Goal: Task Accomplishment & Management: Use online tool/utility

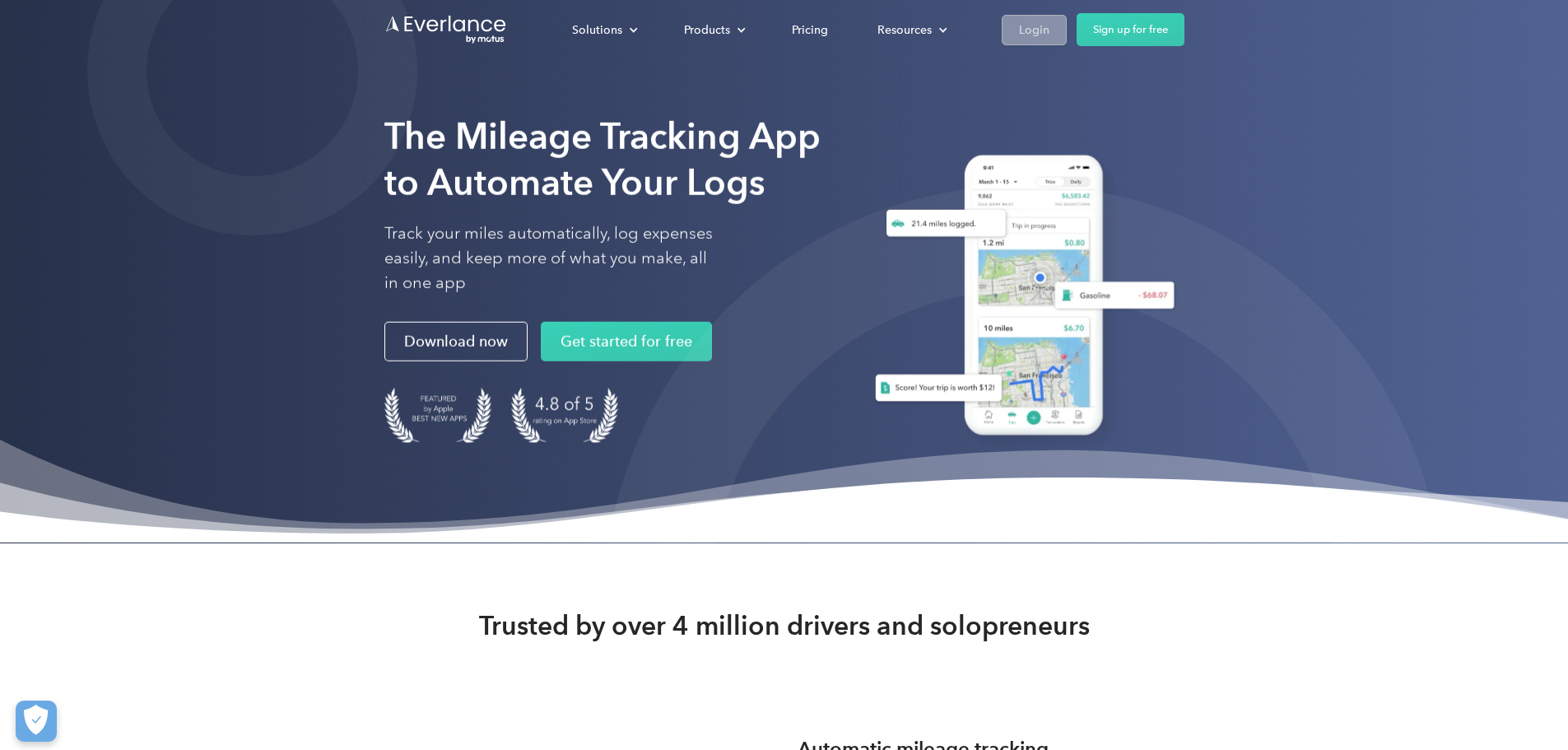
click at [1067, 15] on link "Login" at bounding box center [1034, 29] width 65 height 30
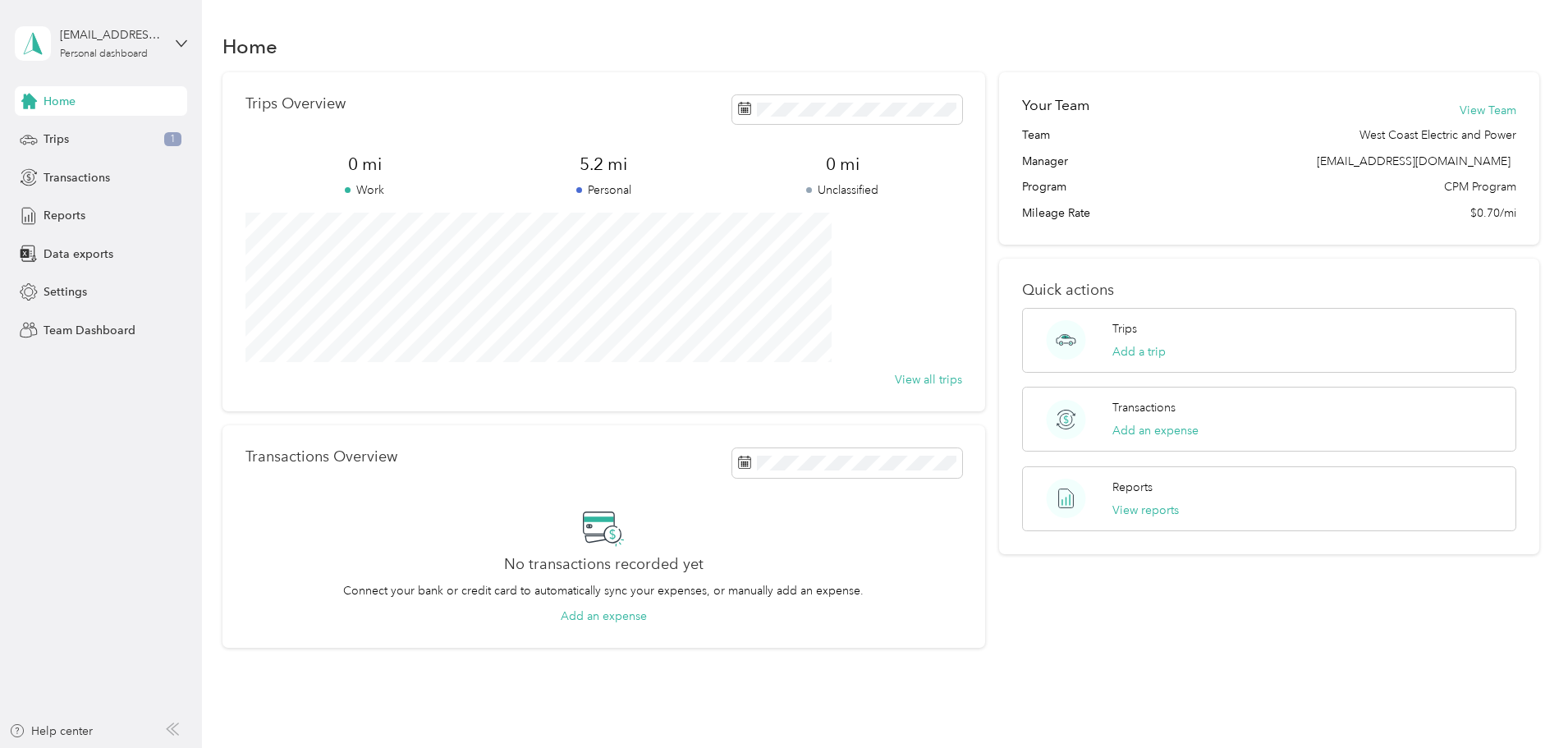
click at [66, 16] on div "mkim@wcepinc.com Personal dashboard" at bounding box center [100, 43] width 172 height 57
click at [135, 125] on div "Team dashboard" at bounding box center [187, 135] width 322 height 29
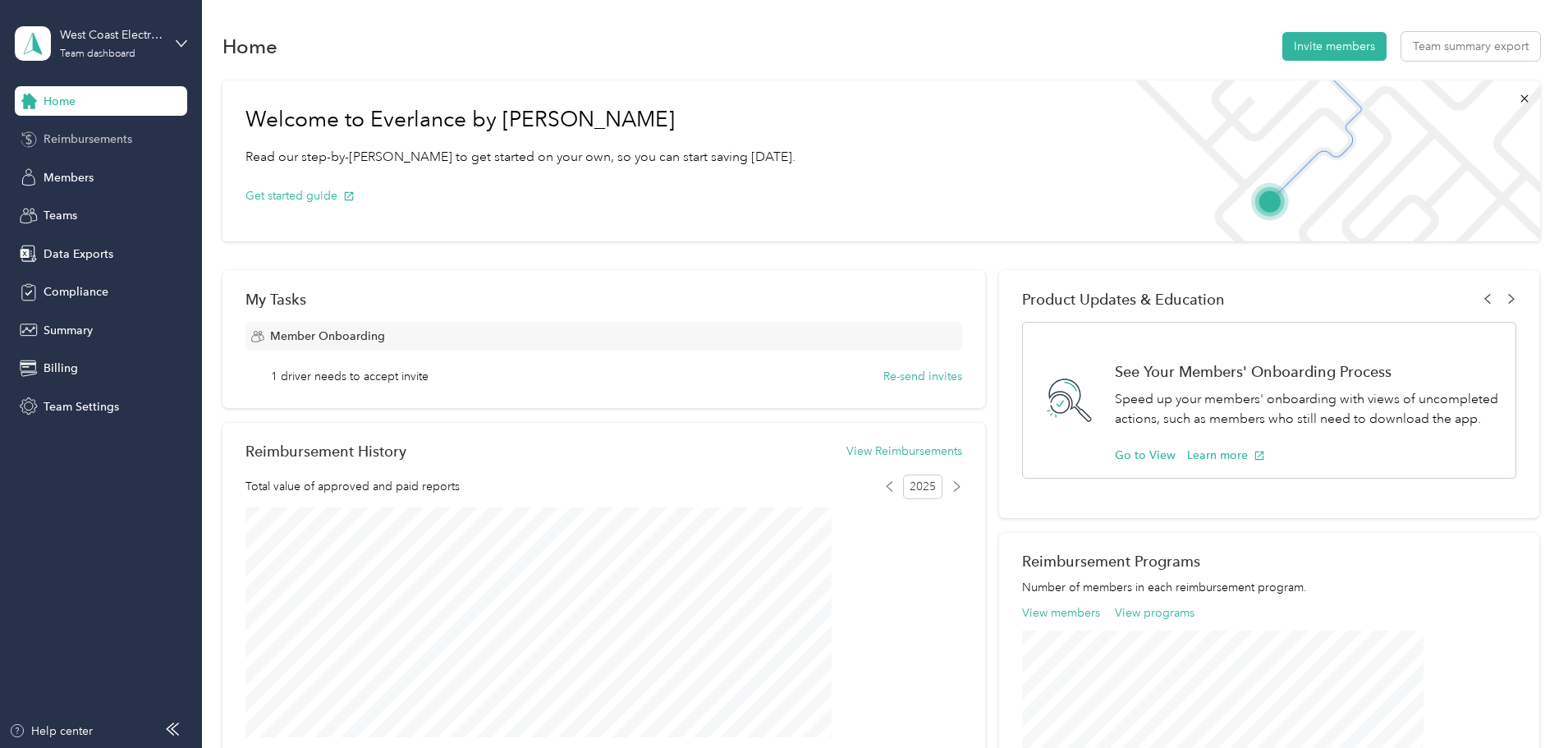
click at [99, 138] on span "Reimbursements" at bounding box center [87, 139] width 89 height 17
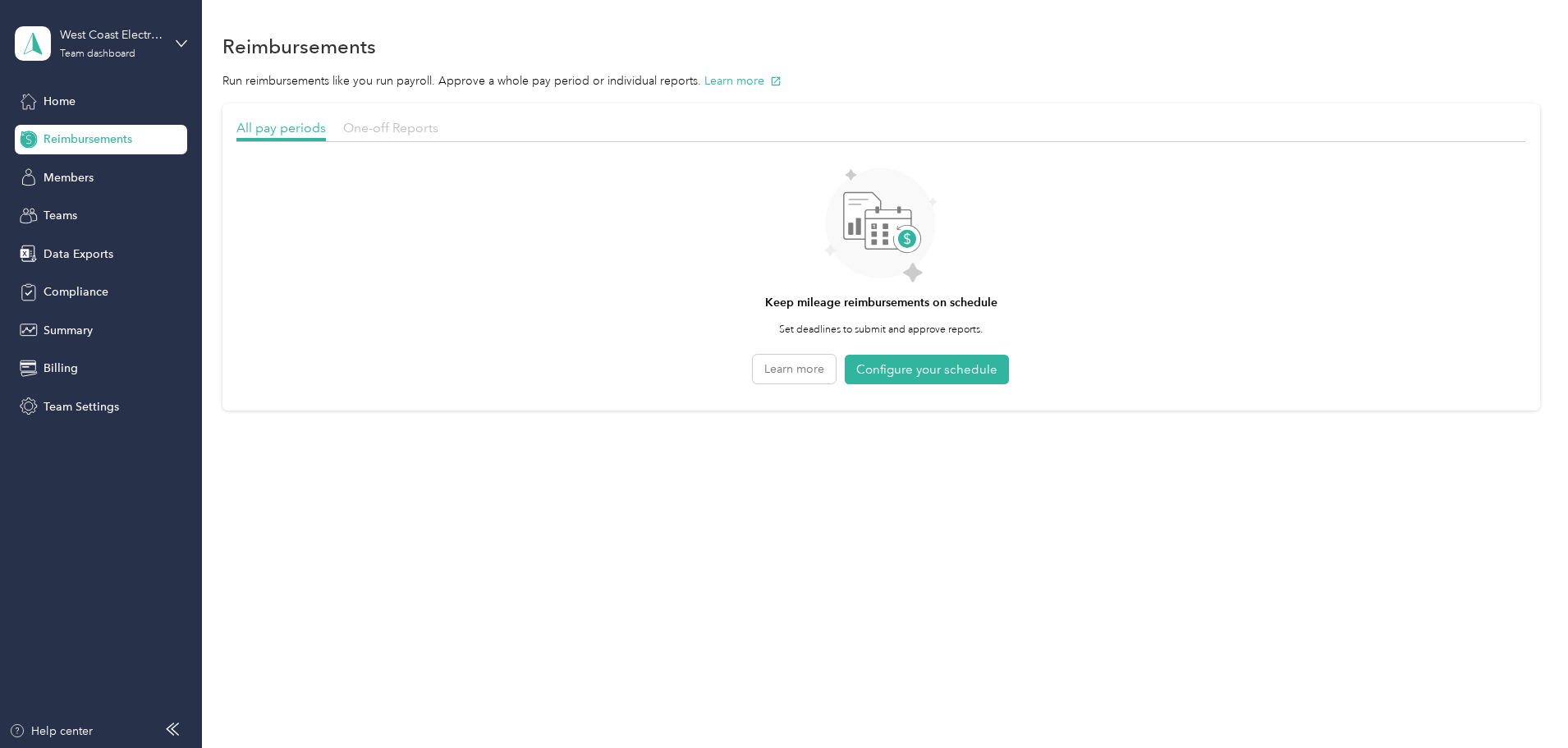
click at [438, 130] on span "One-off Reports" at bounding box center [391, 128] width 95 height 16
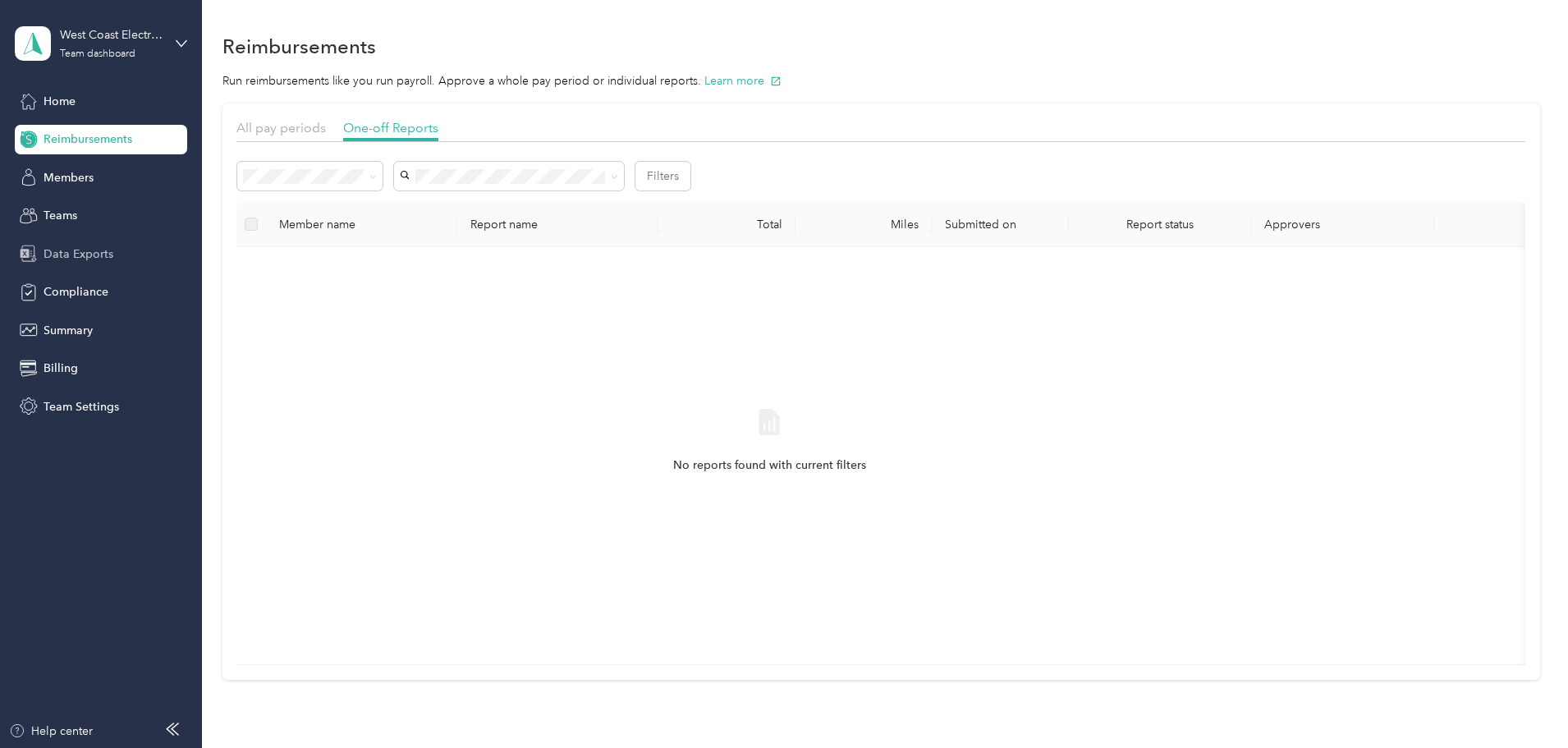
click at [125, 246] on div "Data Exports" at bounding box center [100, 253] width 172 height 29
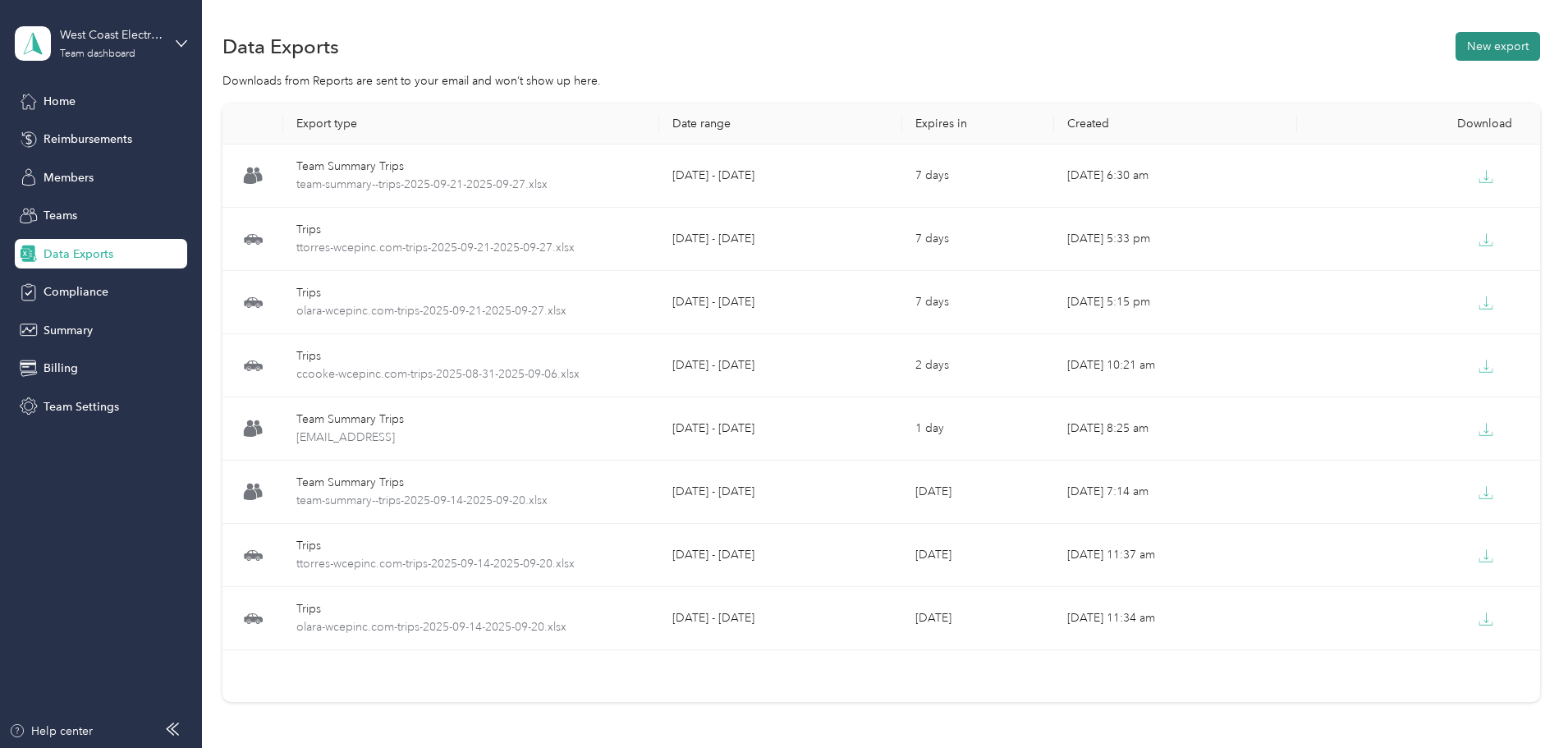
click at [1456, 48] on button "New export" at bounding box center [1498, 46] width 85 height 29
click at [1456, 52] on button "New export" at bounding box center [1498, 46] width 85 height 29
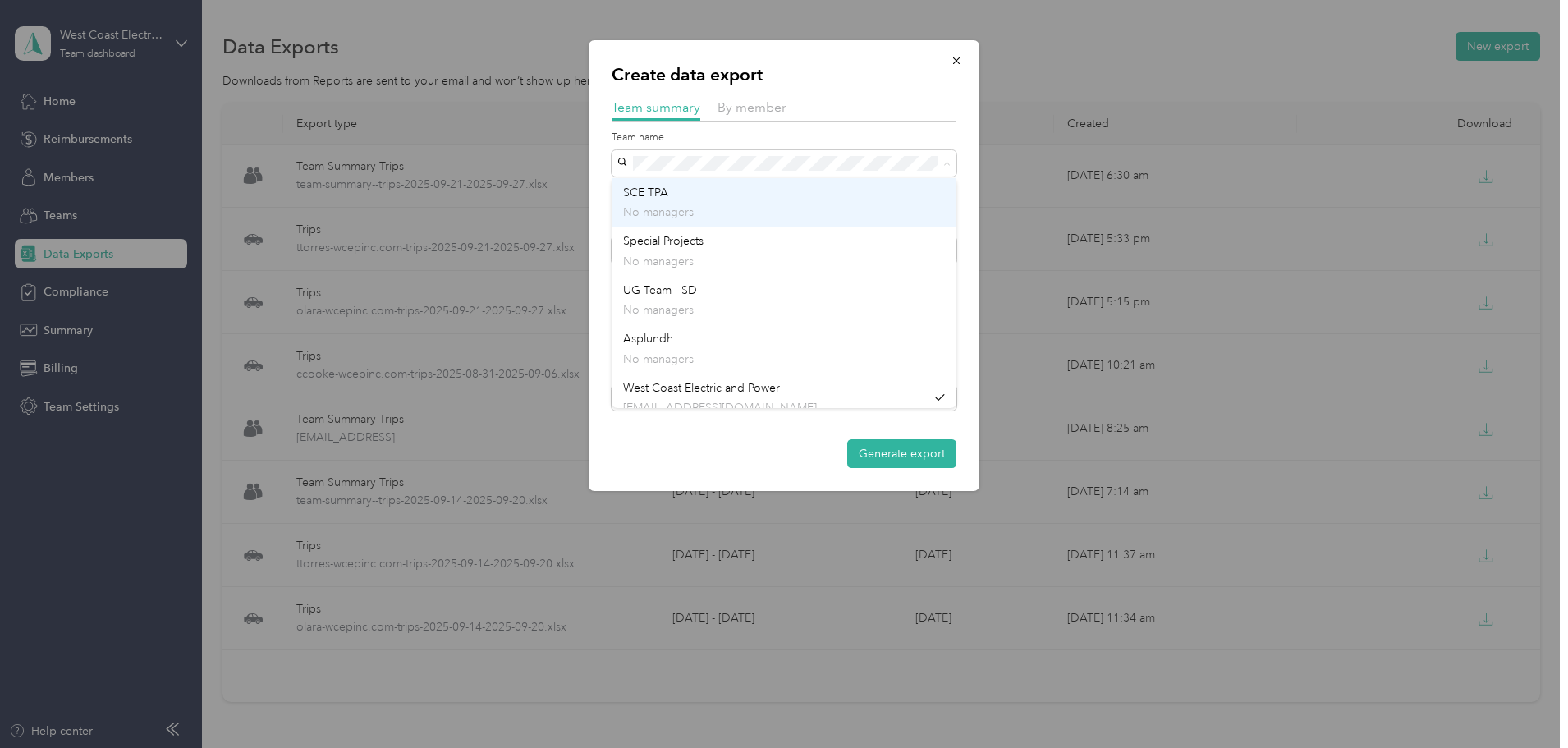
click at [694, 189] on div "SCE TPA No managers" at bounding box center [784, 203] width 322 height 38
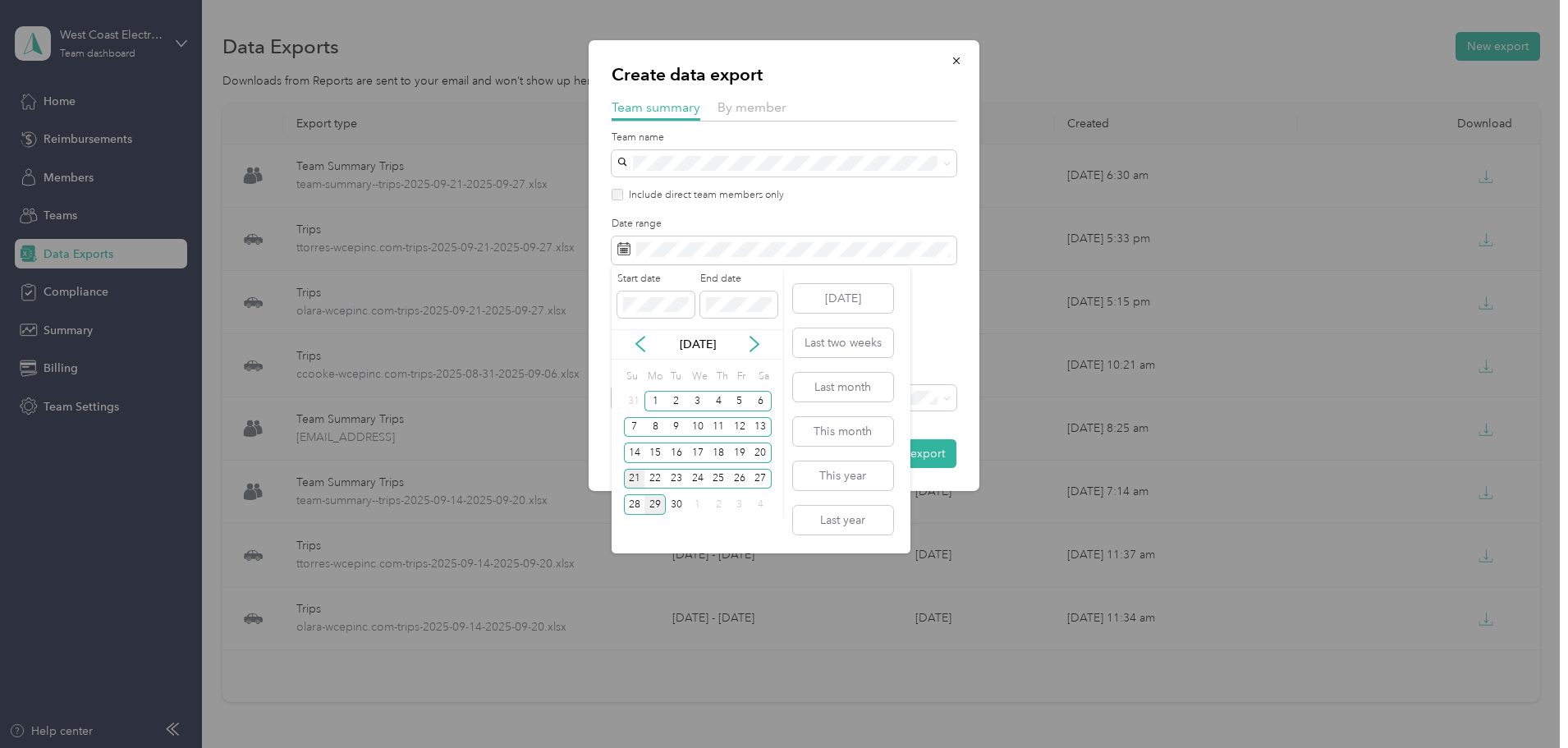
click at [634, 477] on div "21" at bounding box center [634, 479] width 22 height 21
click at [762, 475] on div "27" at bounding box center [761, 479] width 22 height 21
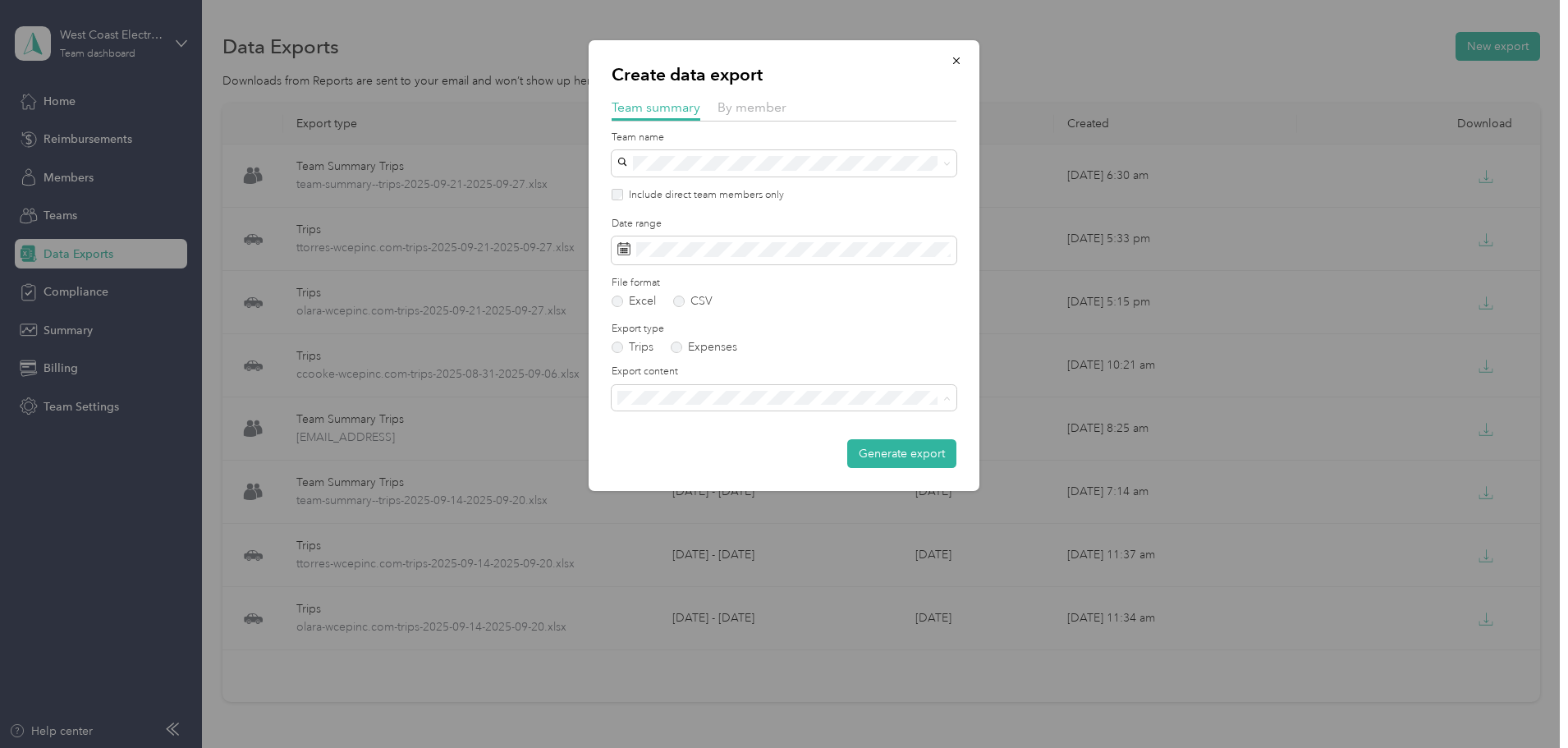
click at [709, 457] on span "Summary and full trips list" at bounding box center [689, 455] width 131 height 14
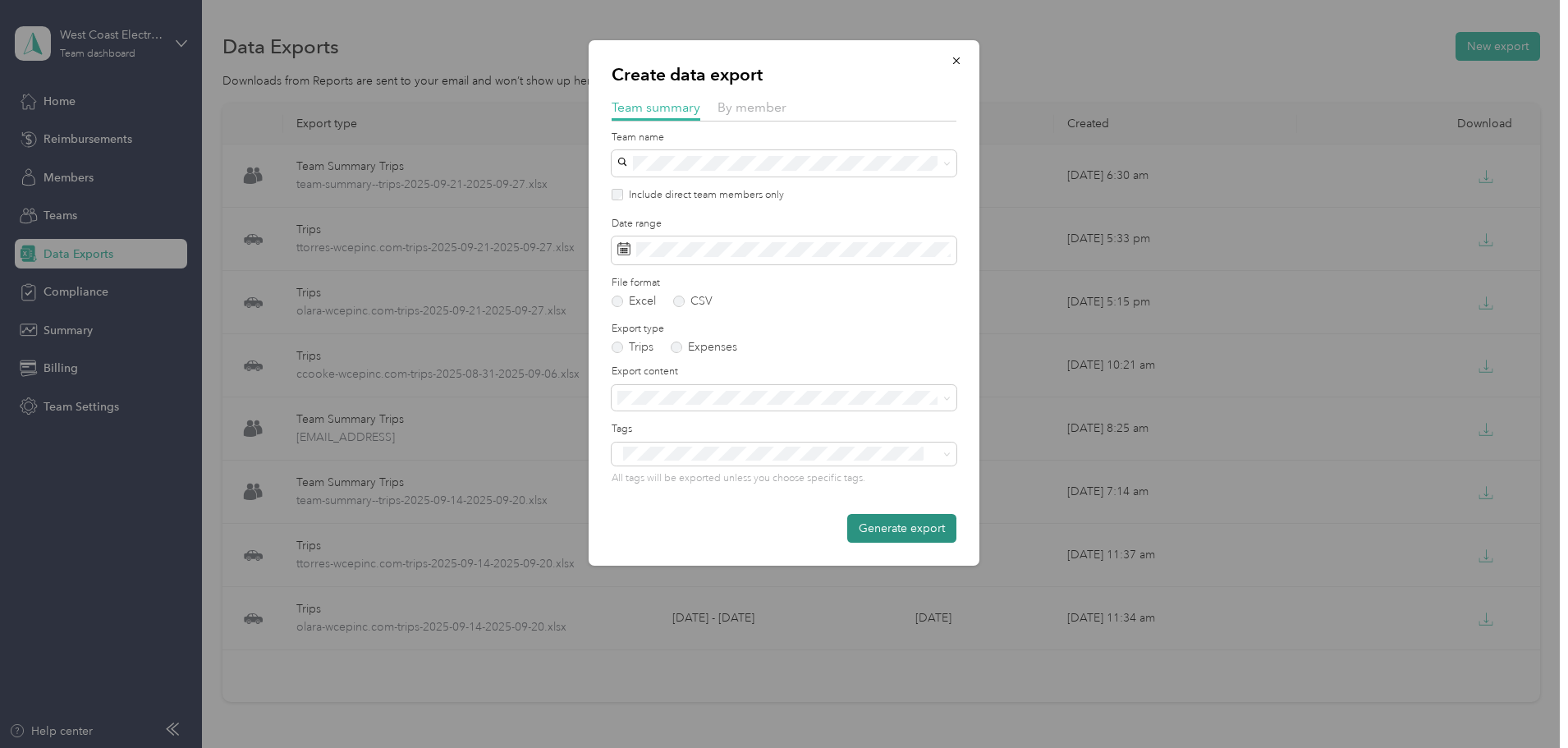
click at [889, 527] on button "Generate export" at bounding box center [902, 527] width 109 height 29
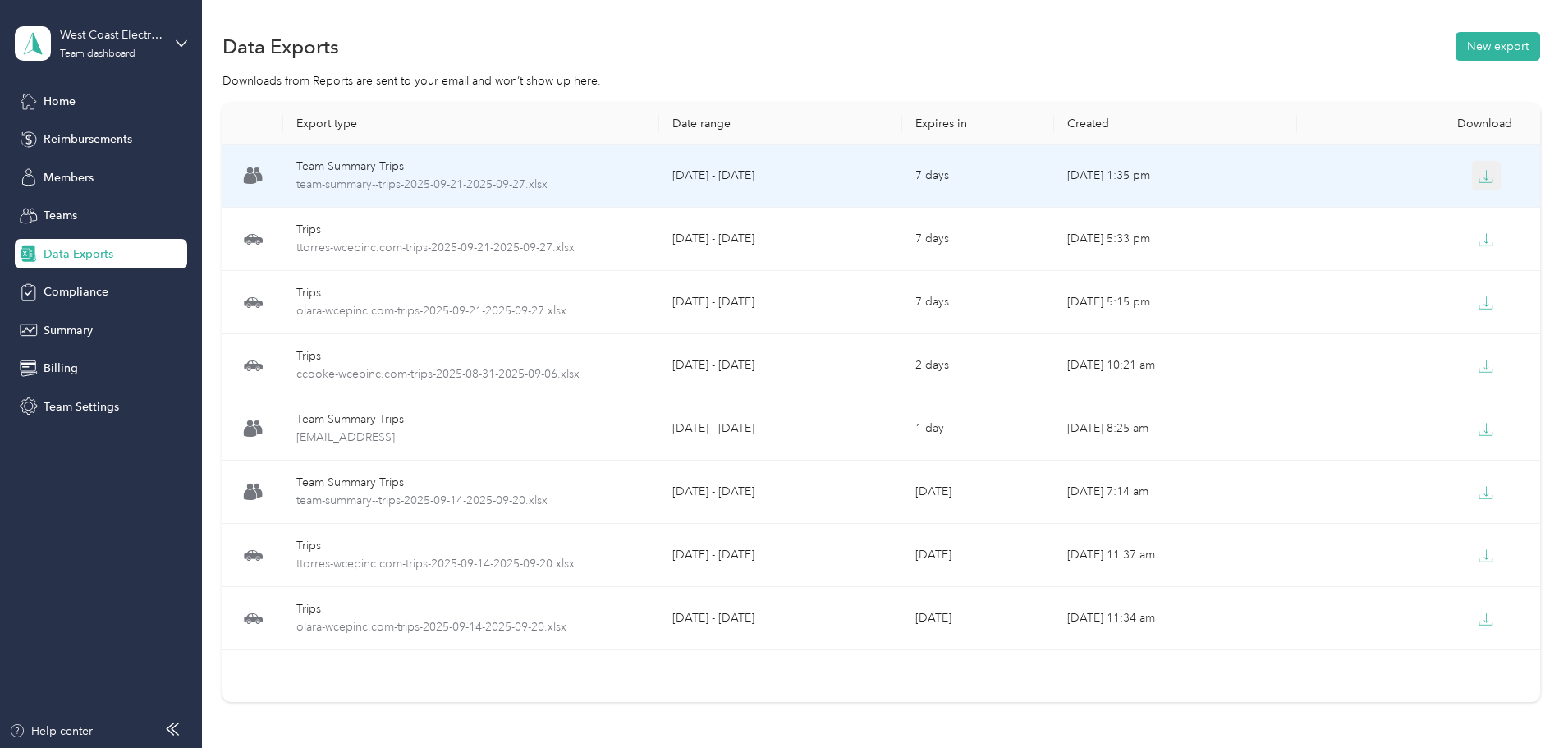
click at [1484, 178] on icon "button" at bounding box center [1487, 175] width 5 height 10
